Goal: Check status

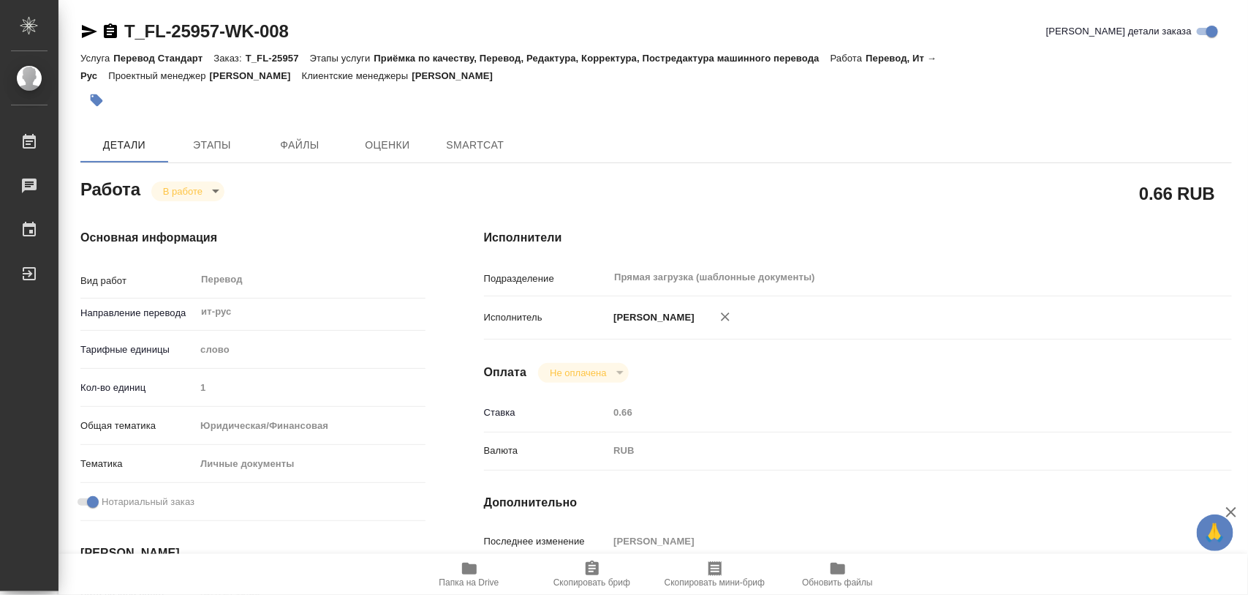
type textarea "x"
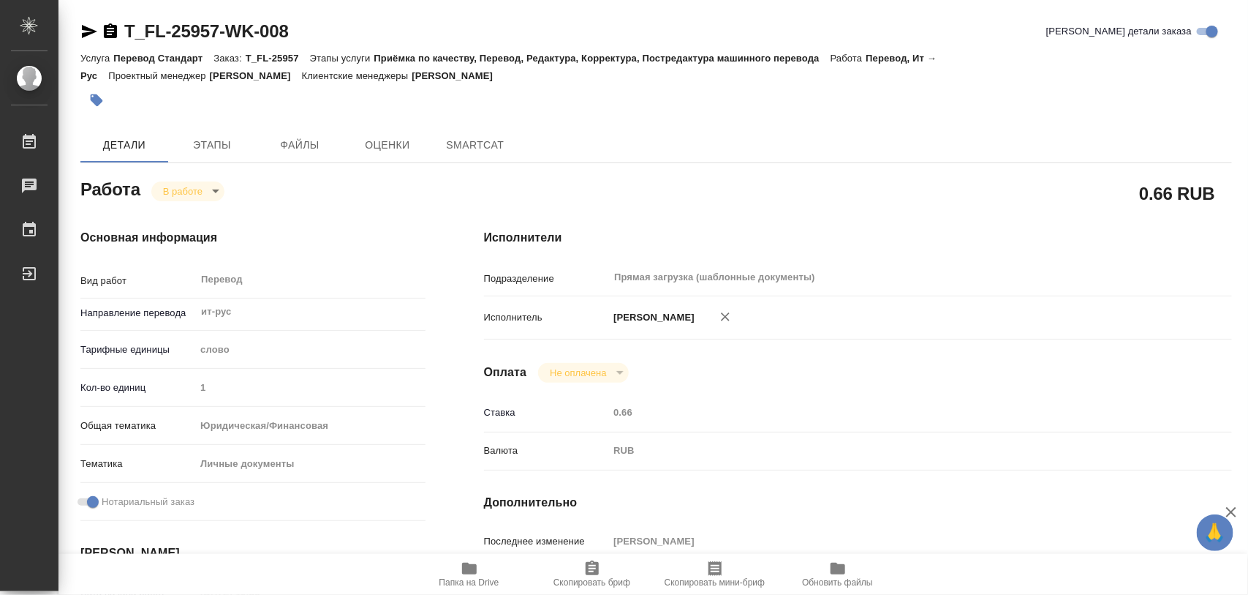
type textarea "x"
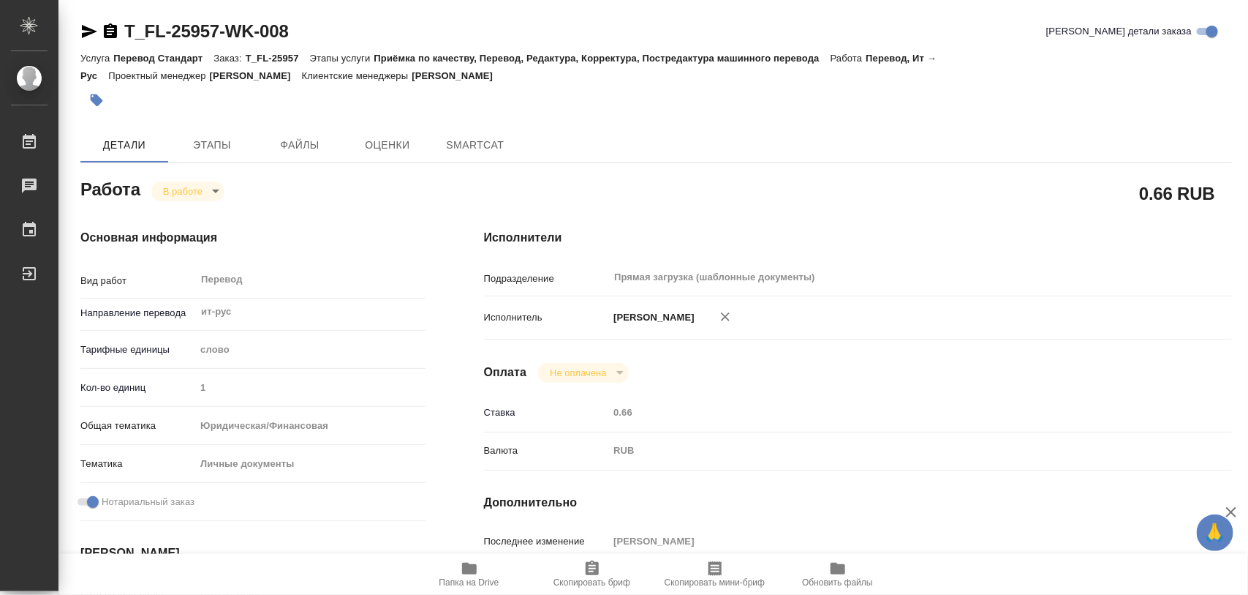
type textarea "x"
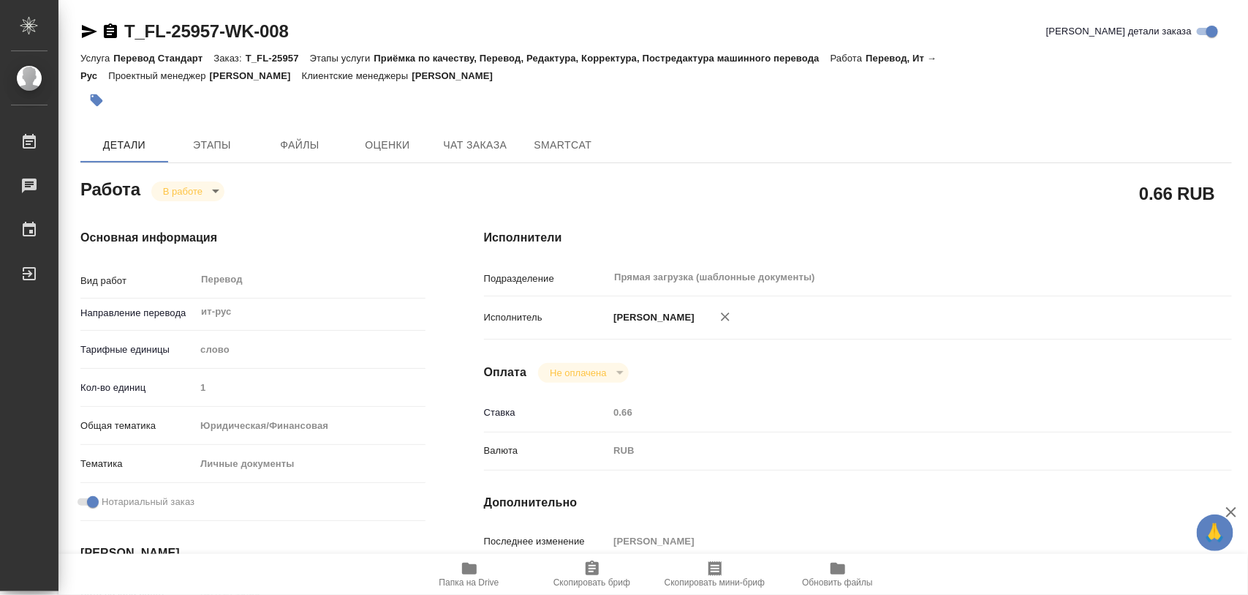
type textarea "x"
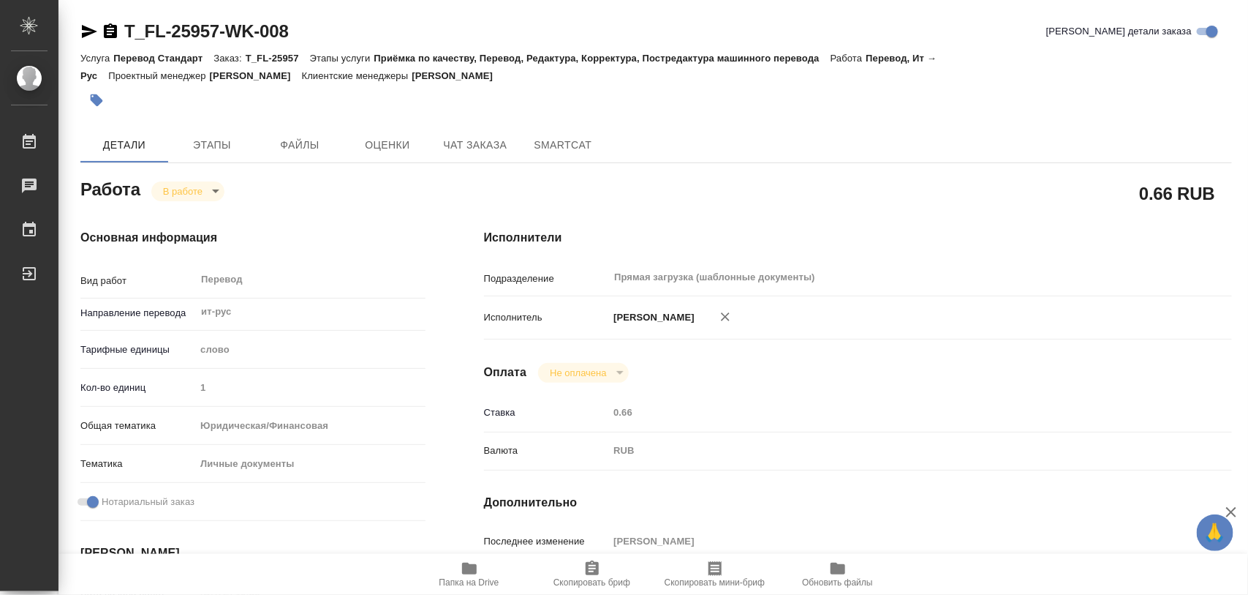
type textarea "x"
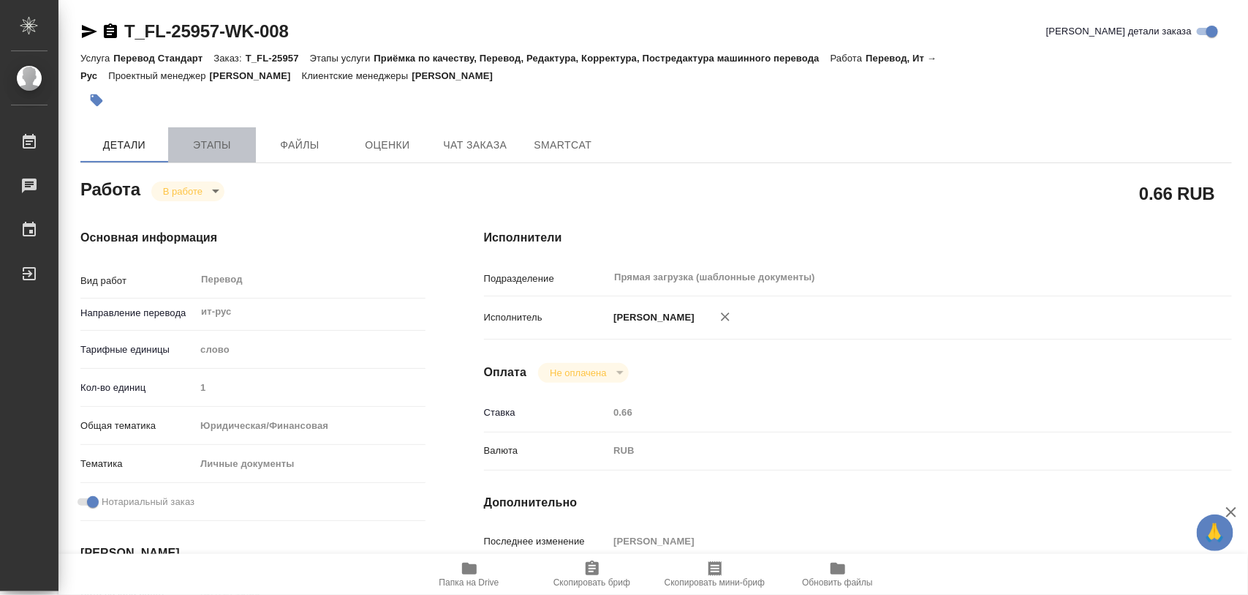
click at [216, 146] on span "Этапы" at bounding box center [212, 145] width 70 height 18
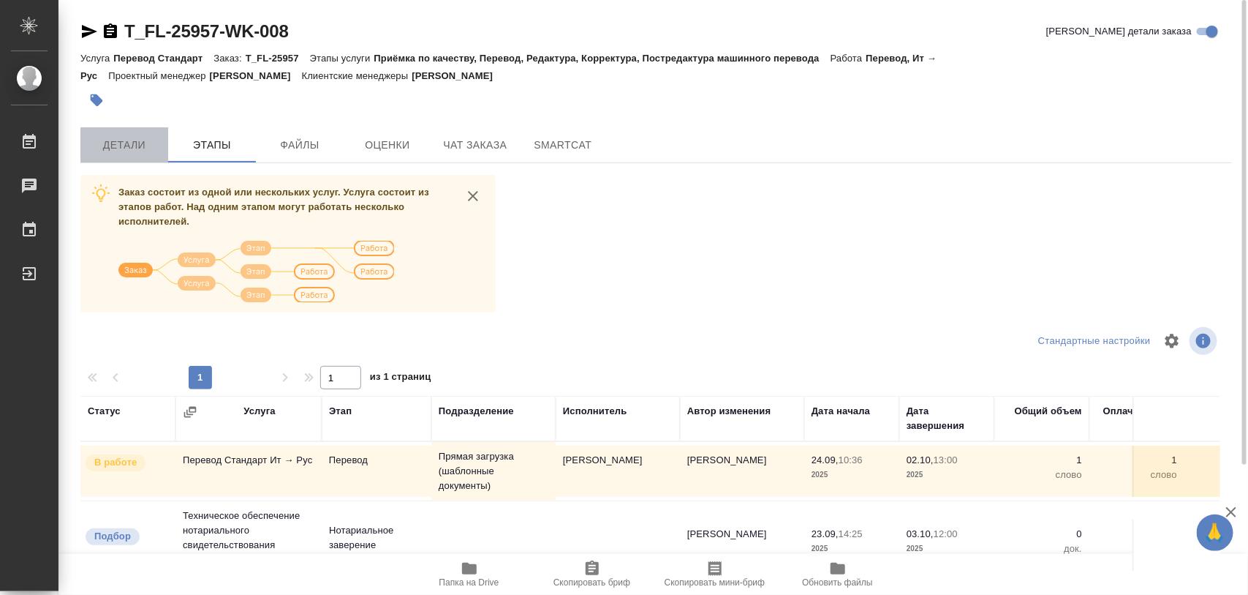
click at [129, 143] on span "Детали" at bounding box center [124, 145] width 70 height 18
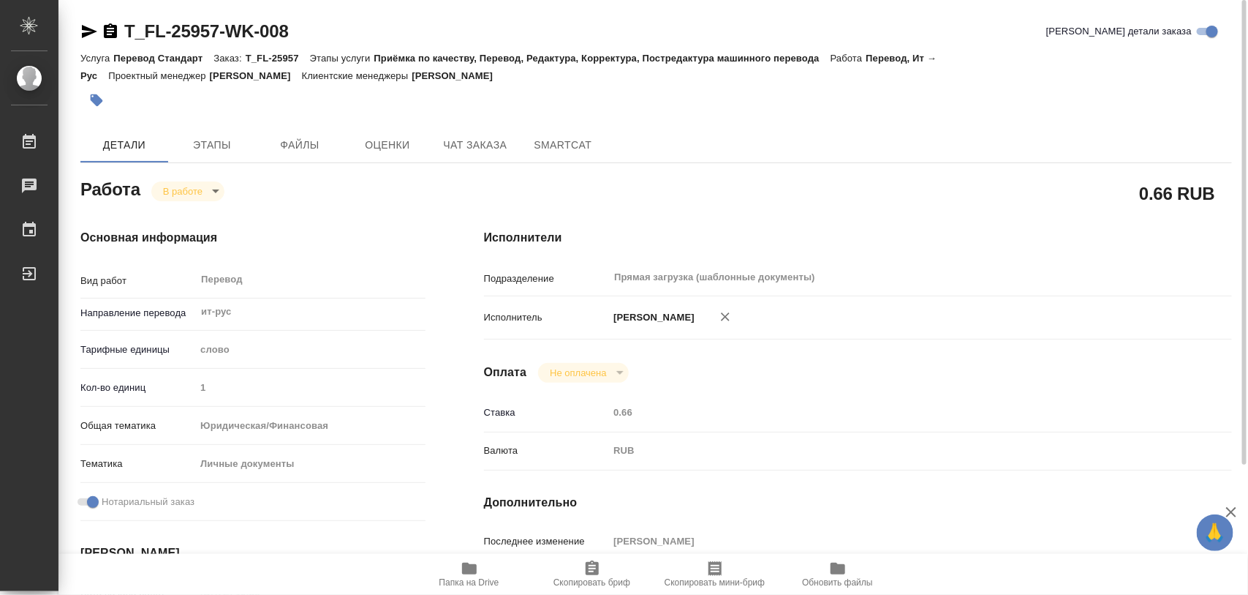
type textarea "x"
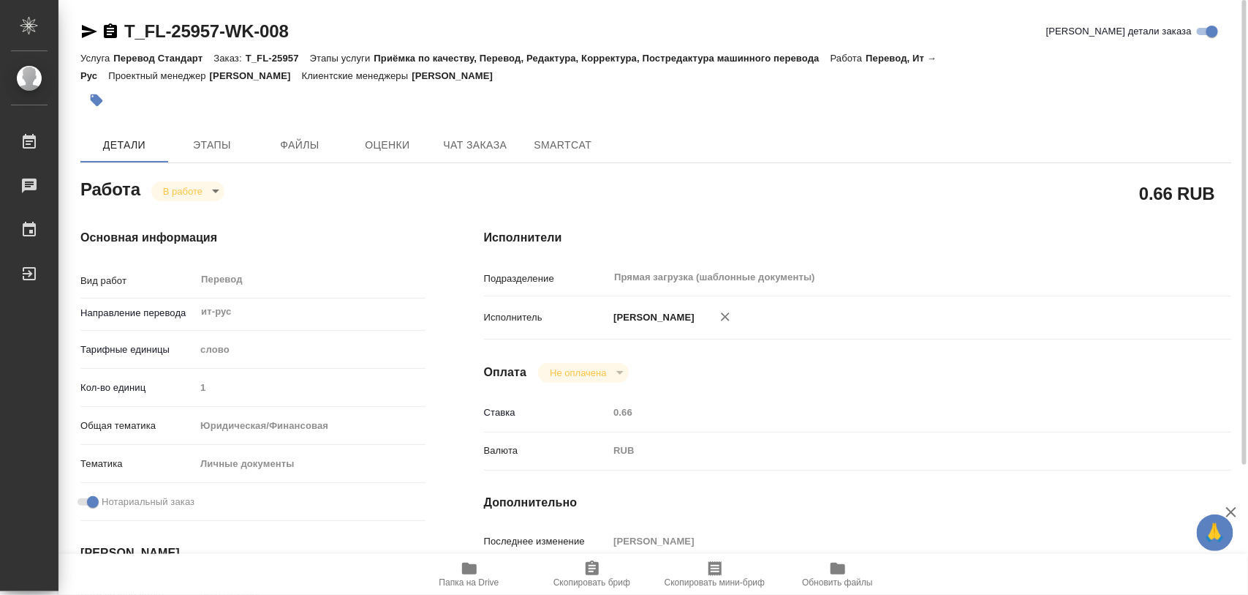
type textarea "x"
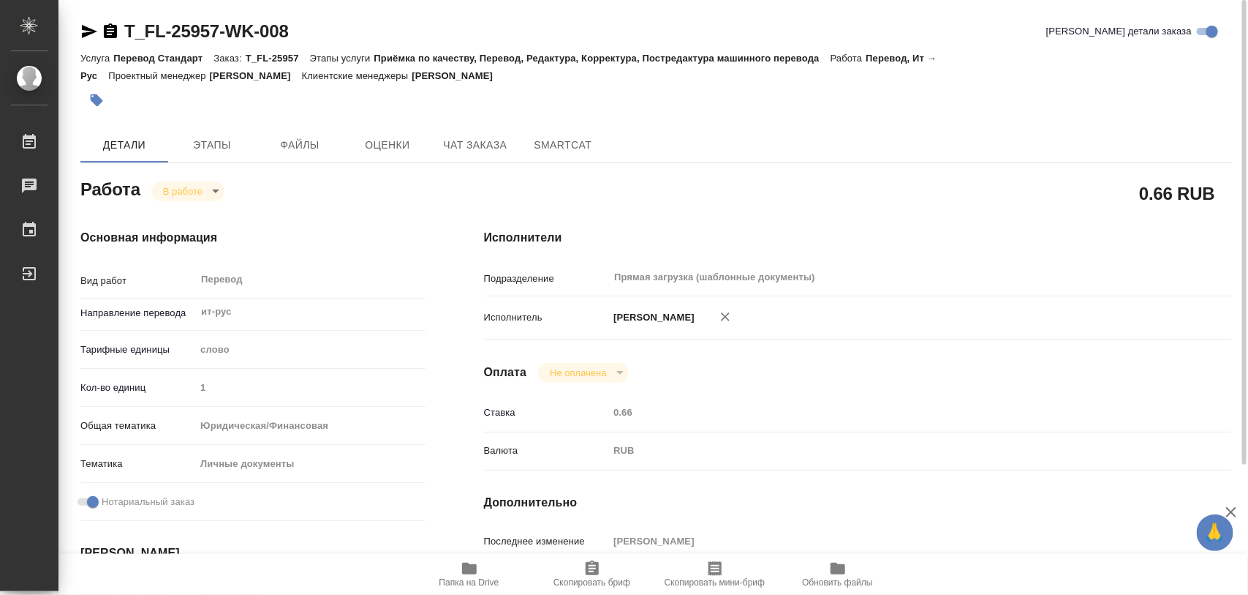
type textarea "x"
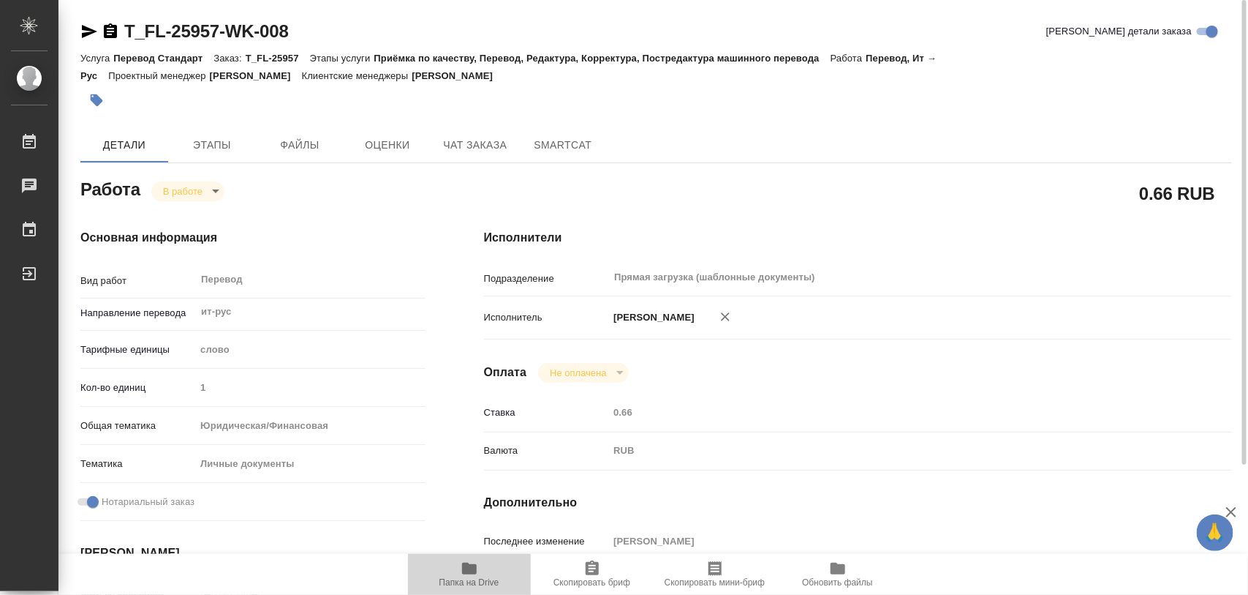
click at [474, 565] on icon "button" at bounding box center [469, 568] width 15 height 12
